Goal: Unclear

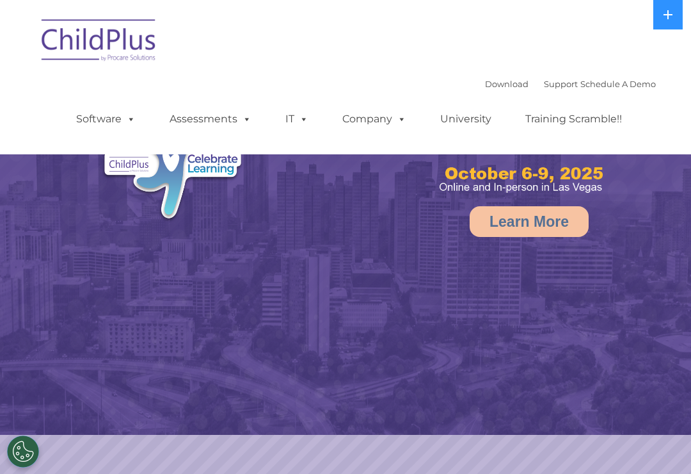
select select "MEDIUM"
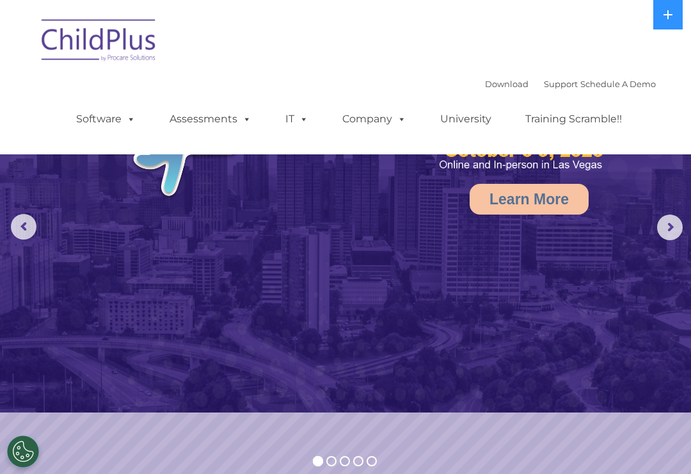
scroll to position [21, 0]
